Goal: Task Accomplishment & Management: Manage account settings

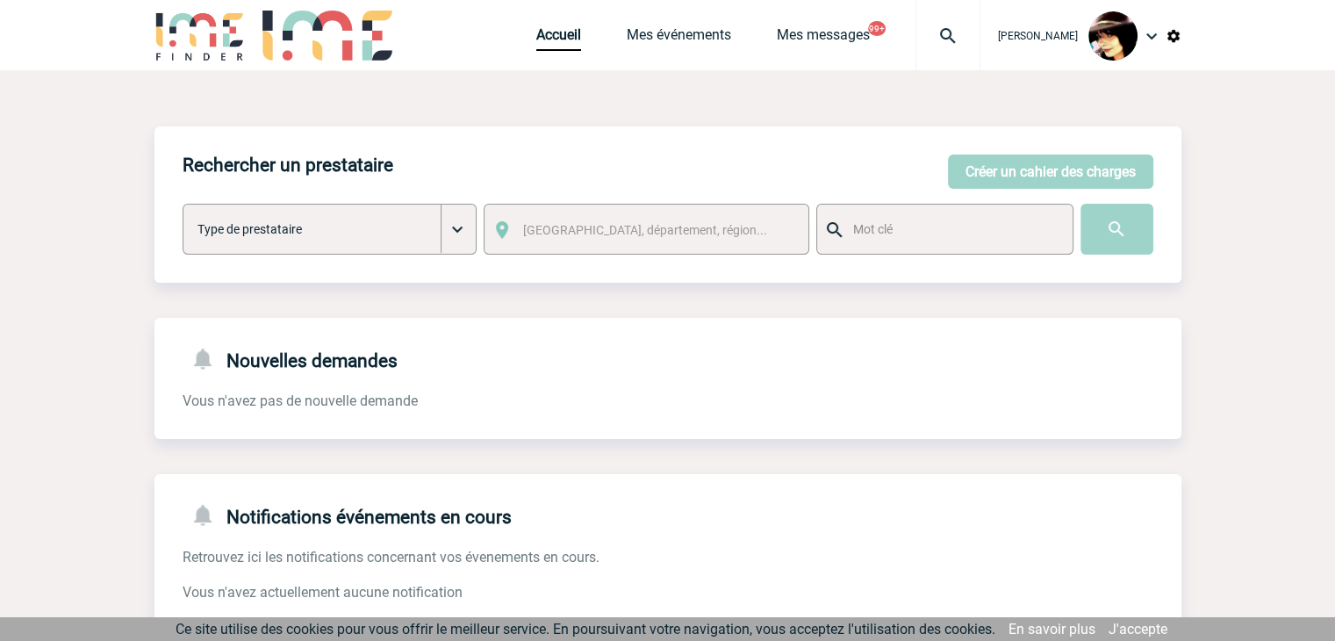
click at [940, 32] on img at bounding box center [947, 35] width 63 height 21
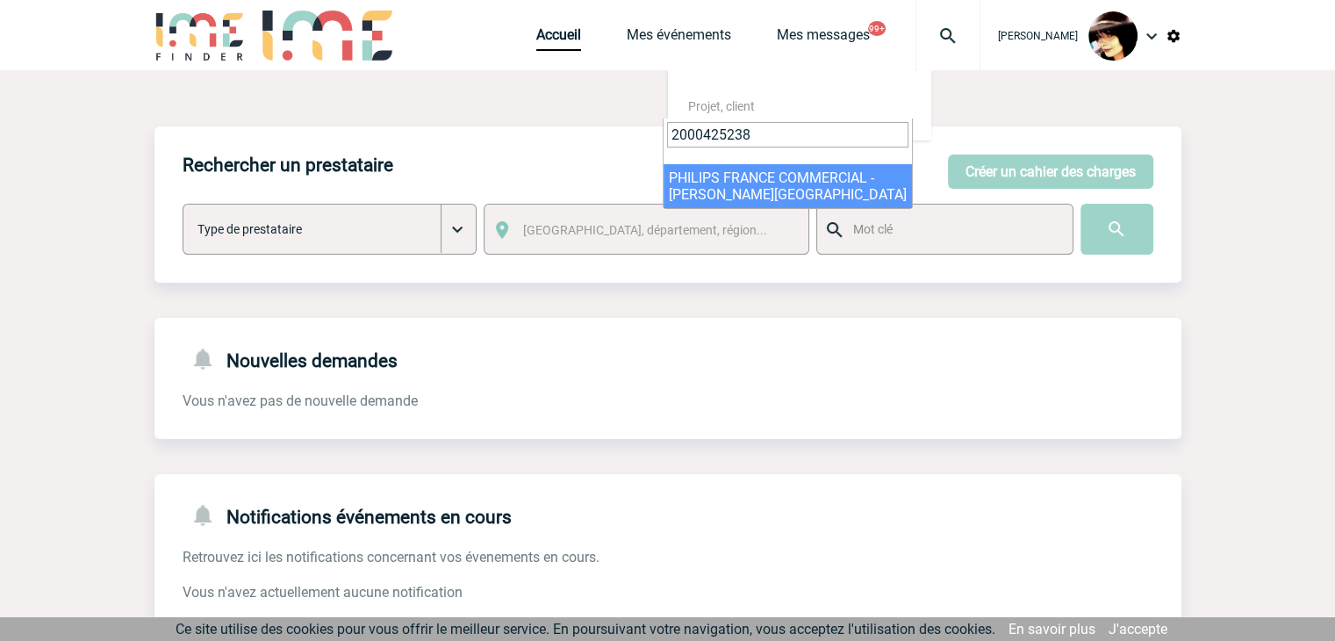
type input "2000425238"
select select "24739"
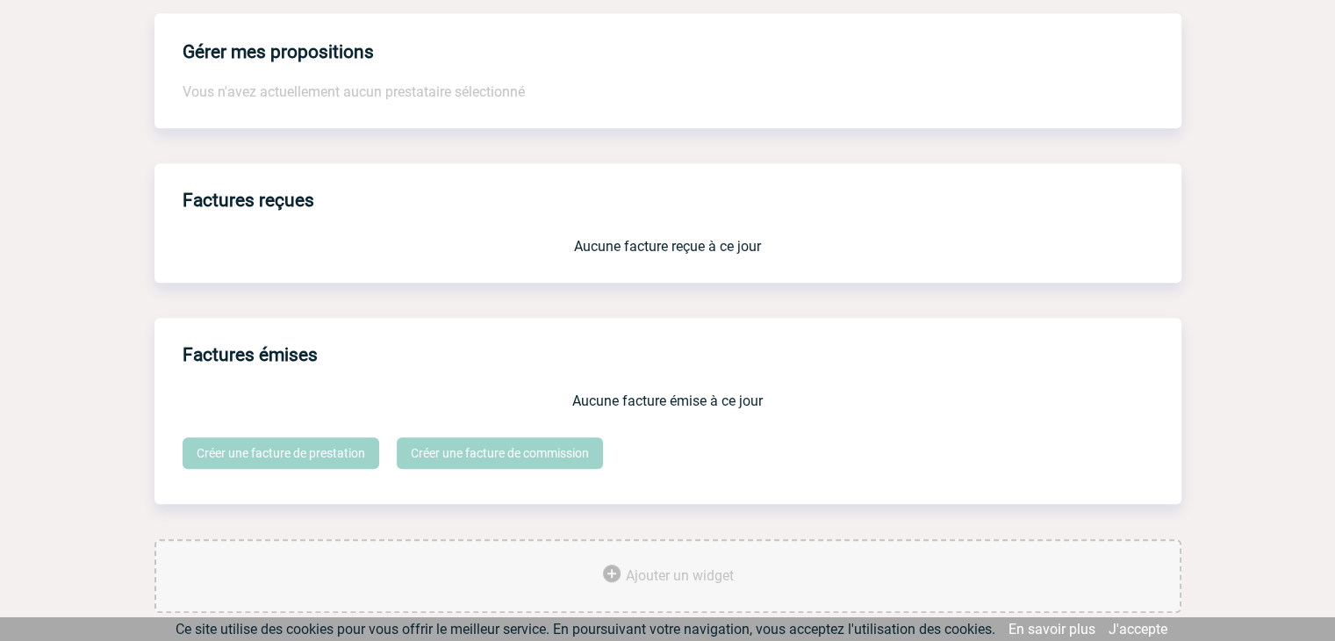
scroll to position [1451, 0]
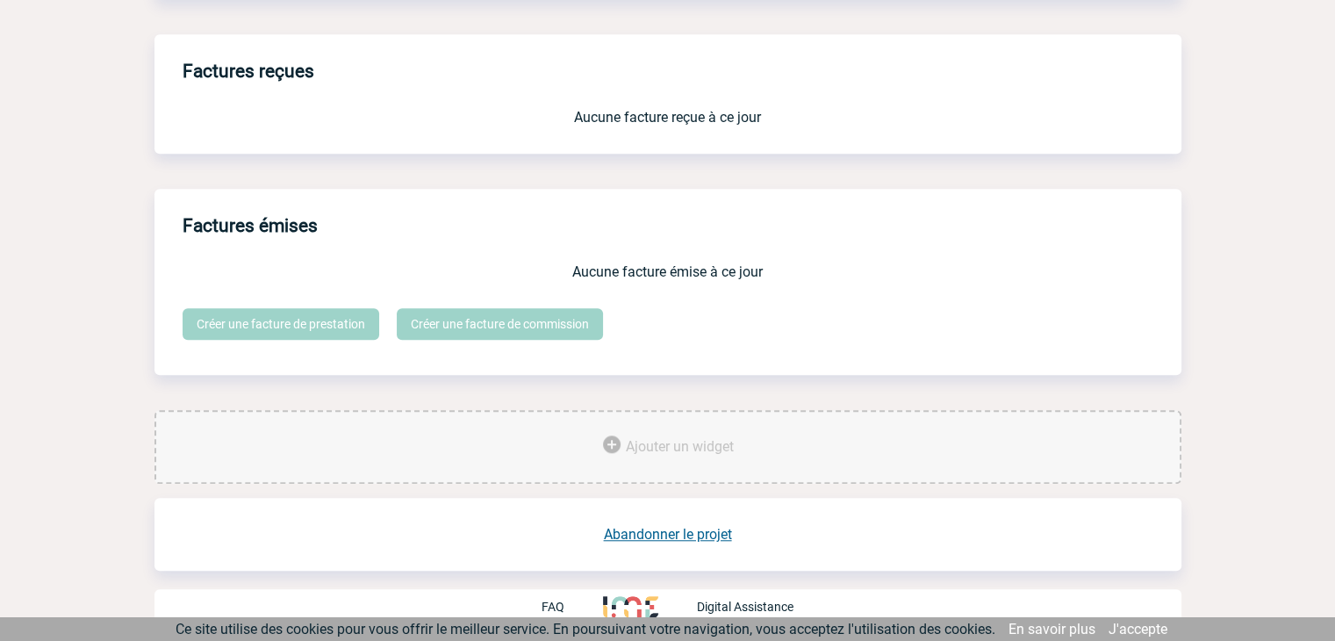
click at [677, 531] on link "Abandonner le projet" at bounding box center [668, 534] width 128 height 17
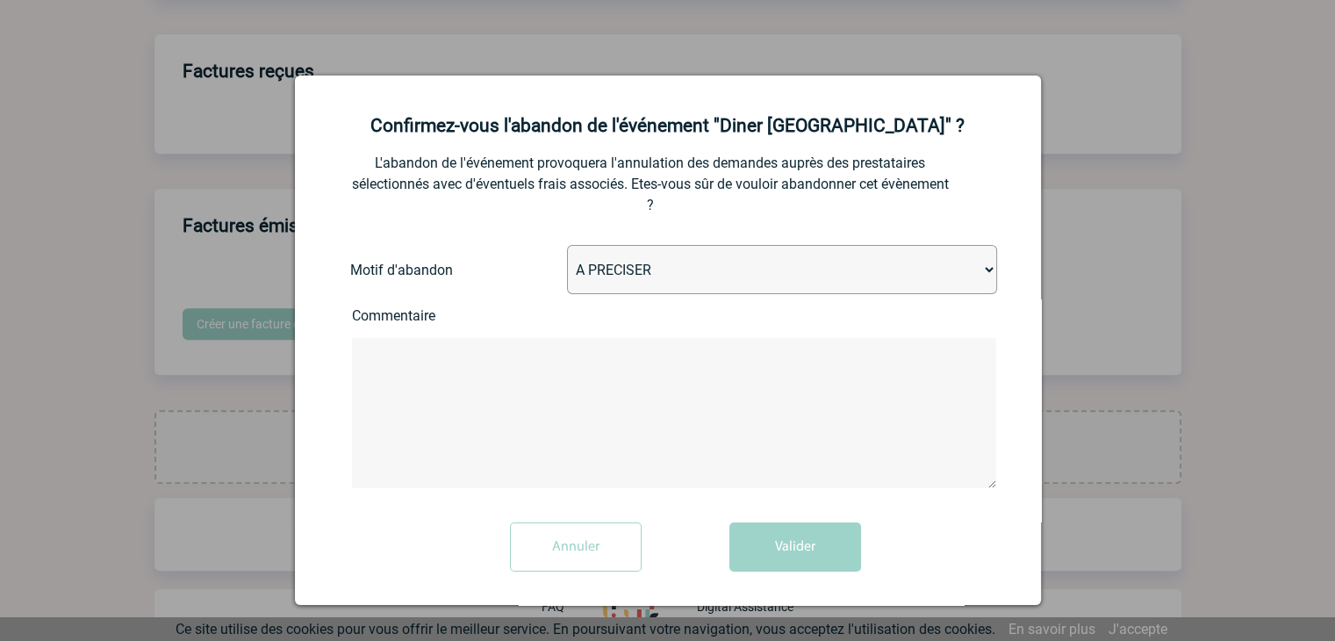
click at [735, 281] on select "A PRECISER Projet annulé Projet reporté Evénement organisé en interne A fait ap…" at bounding box center [782, 269] width 430 height 49
select select "ABANDON_PROJET_02"
click at [567, 247] on select "A PRECISER Projet annulé Projet reporté Evénement organisé en interne A fait ap…" at bounding box center [782, 269] width 430 height 49
click at [825, 548] on button "Valider" at bounding box center [795, 546] width 132 height 49
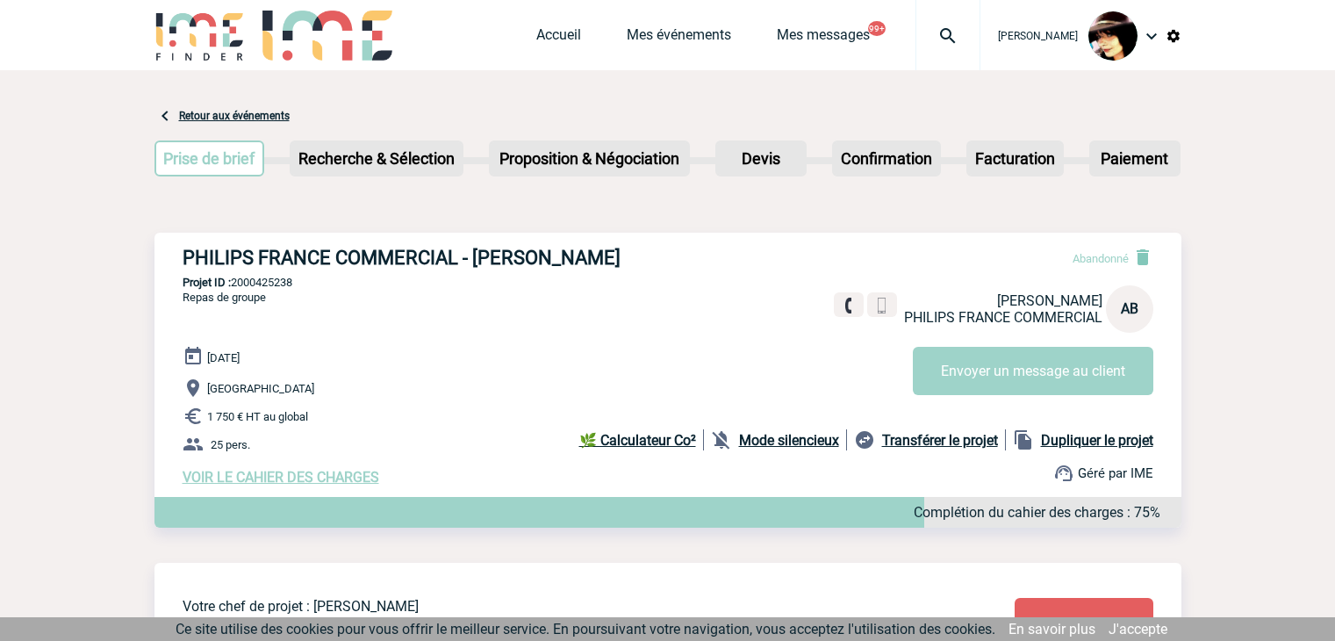
scroll to position [838, 0]
